Goal: Connect with others: Connect with others

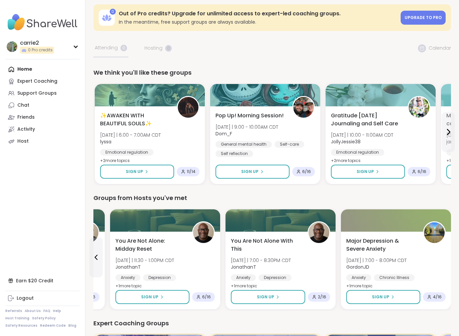
scroll to position [5, 0]
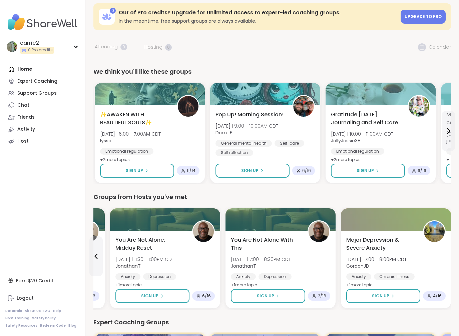
click at [359, 246] on span "Major Depression & Severe Anxiety" at bounding box center [380, 244] width 69 height 16
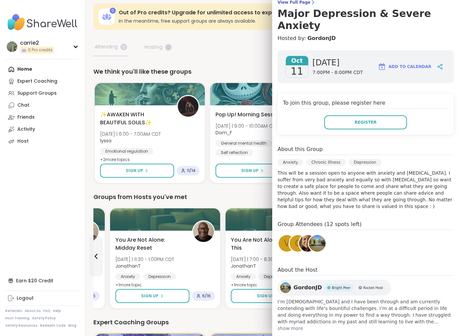
scroll to position [59, 0]
click at [291, 326] on span "show more" at bounding box center [366, 329] width 176 height 7
click at [63, 205] on nav "carrie2 0 Pro credits Profile Membership Settings Help Home Expert Coaching Sup…" at bounding box center [42, 168] width 85 height 336
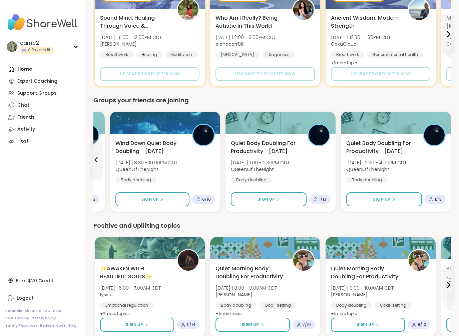
scroll to position [352, 0]
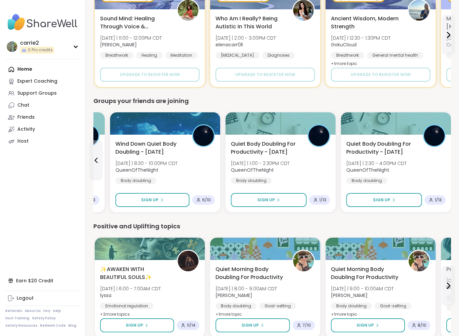
click at [146, 144] on span "Wind Down Quiet Body Doubling - [DATE]" at bounding box center [149, 148] width 69 height 16
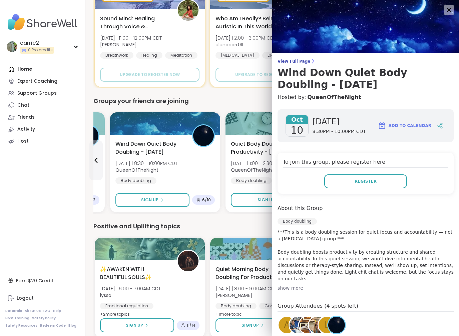
click at [283, 291] on div "show more" at bounding box center [366, 288] width 176 height 7
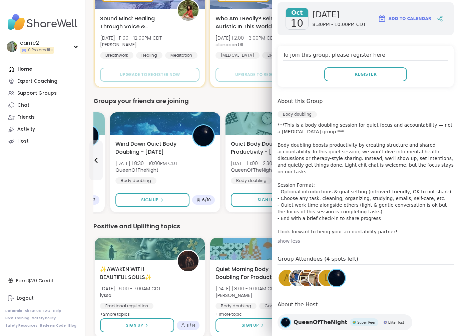
scroll to position [107, 0]
click at [49, 203] on nav "carrie2 0 Pro credits Profile Membership Settings Help Home Expert Coaching Sup…" at bounding box center [42, 168] width 85 height 336
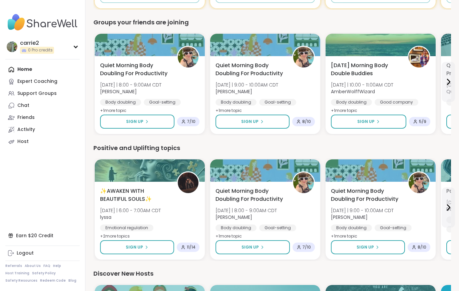
scroll to position [430, 0]
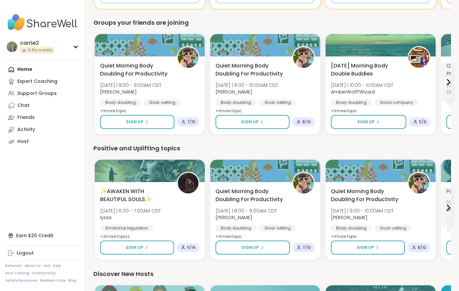
click at [241, 69] on span "Quiet Morning Body Doubling For Productivity" at bounding box center [249, 70] width 69 height 16
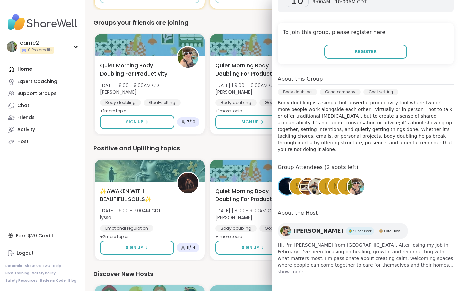
scroll to position [130, 0]
click at [285, 271] on span "show more" at bounding box center [366, 271] width 176 height 7
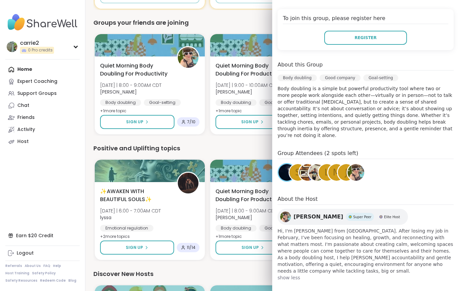
scroll to position [143, 0]
click at [307, 216] on span "[PERSON_NAME]" at bounding box center [319, 217] width 50 height 8
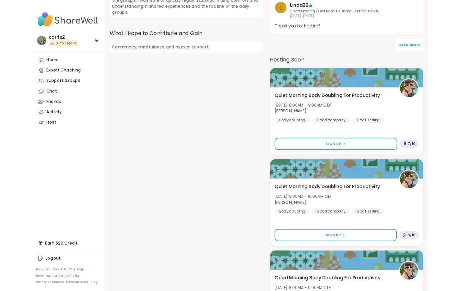
scroll to position [406, 0]
